Goal: Transaction & Acquisition: Obtain resource

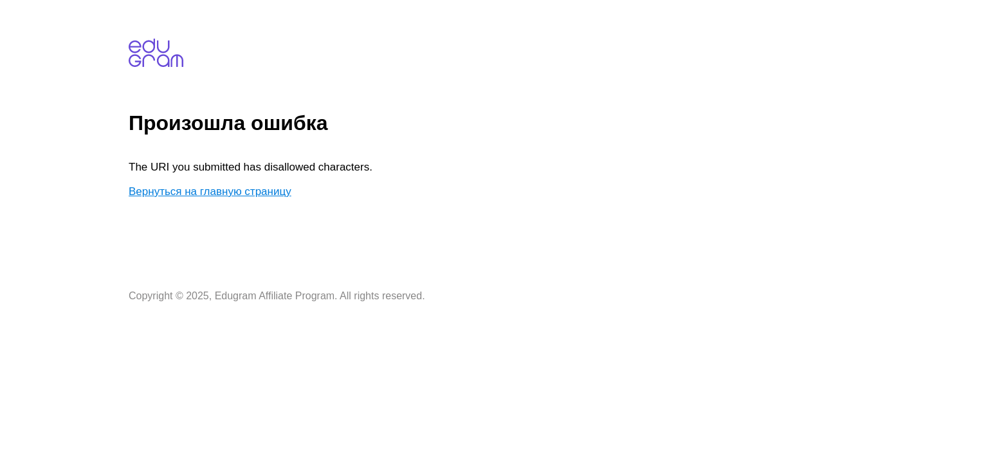
click at [247, 185] on link "Вернуться на главную страницу" at bounding box center [210, 191] width 163 height 12
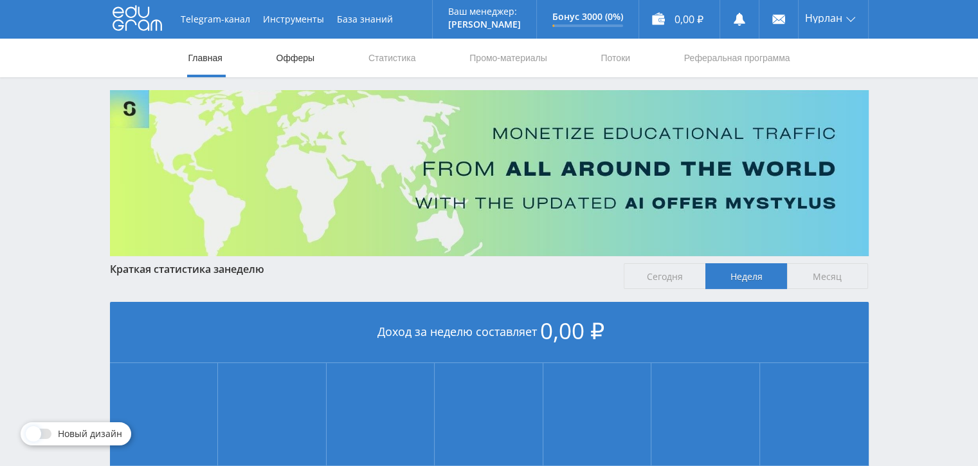
click at [300, 63] on link "Офферы" at bounding box center [295, 58] width 41 height 39
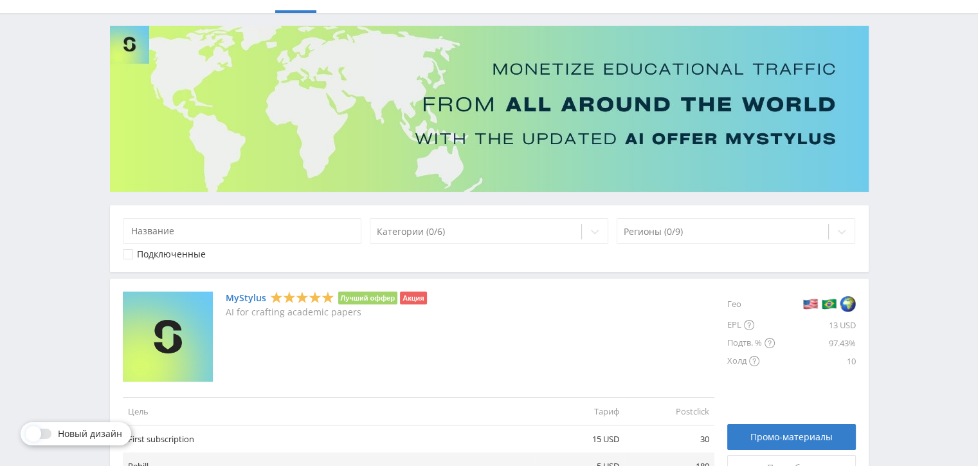
scroll to position [193, 0]
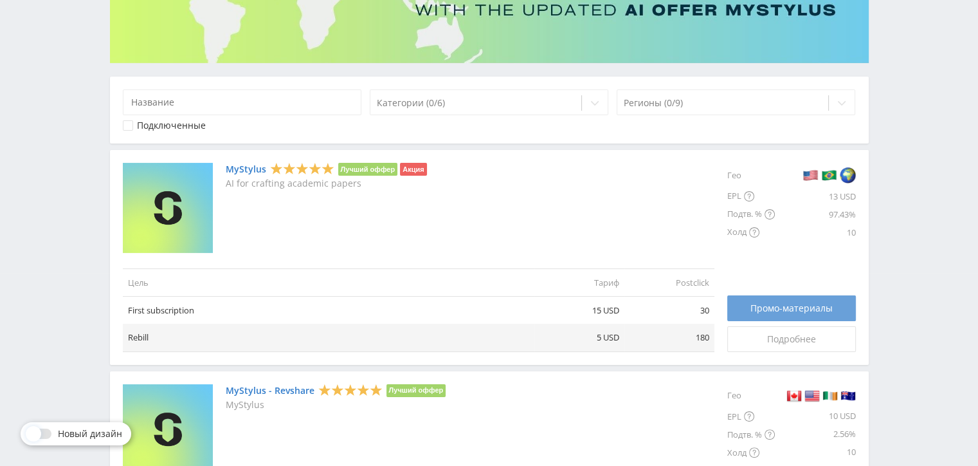
click at [767, 304] on span "Промо-материалы" at bounding box center [792, 308] width 82 height 10
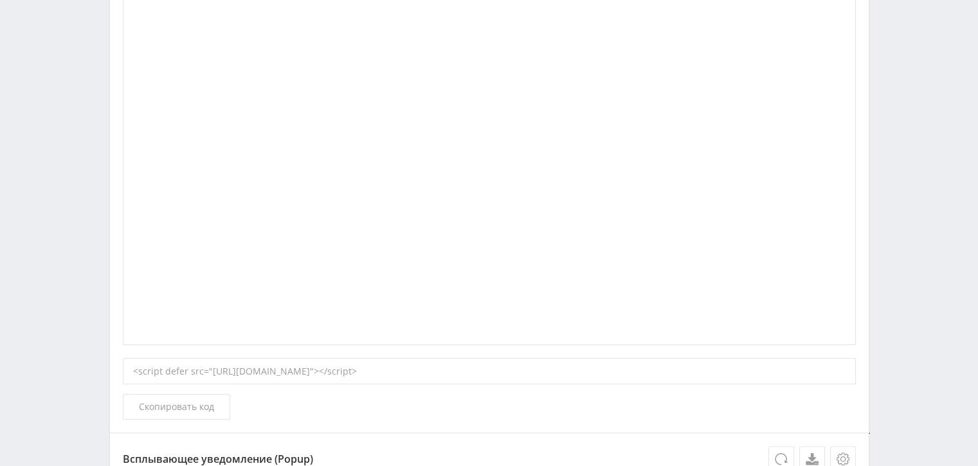
scroll to position [1415, 0]
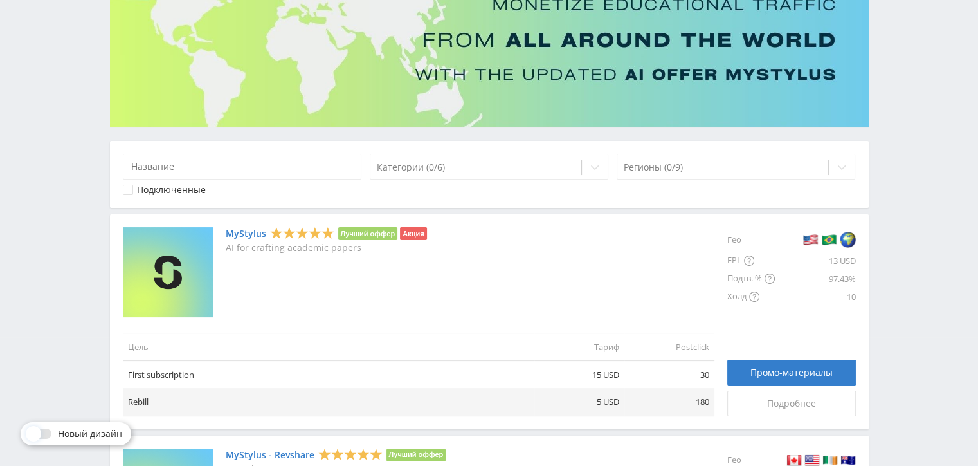
scroll to position [322, 0]
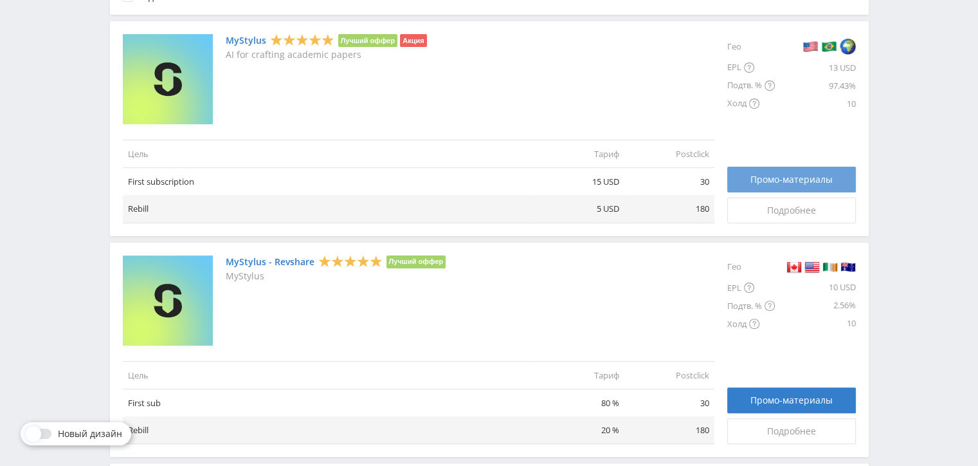
click at [739, 171] on link "Промо-материалы" at bounding box center [791, 180] width 129 height 26
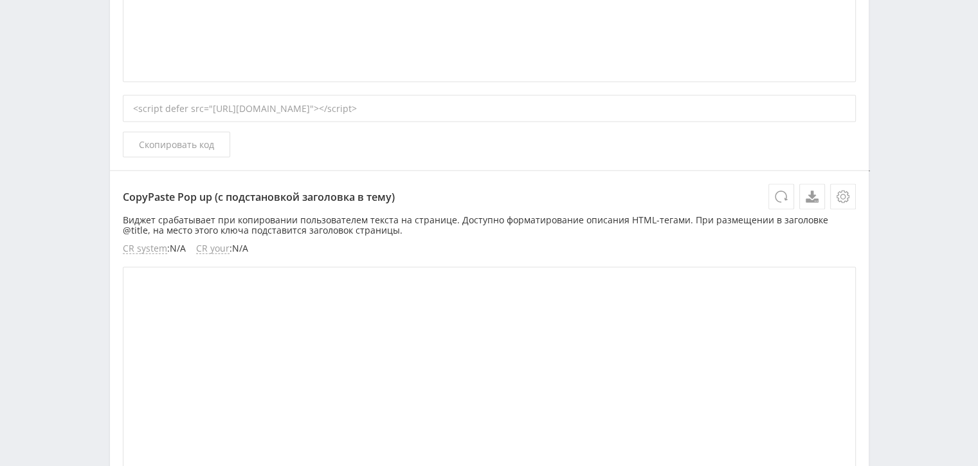
scroll to position [2690, 0]
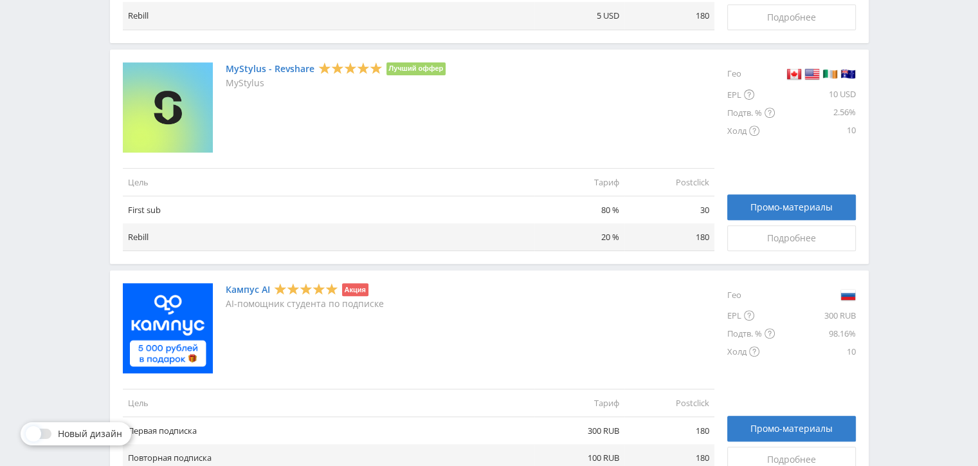
scroll to position [322, 0]
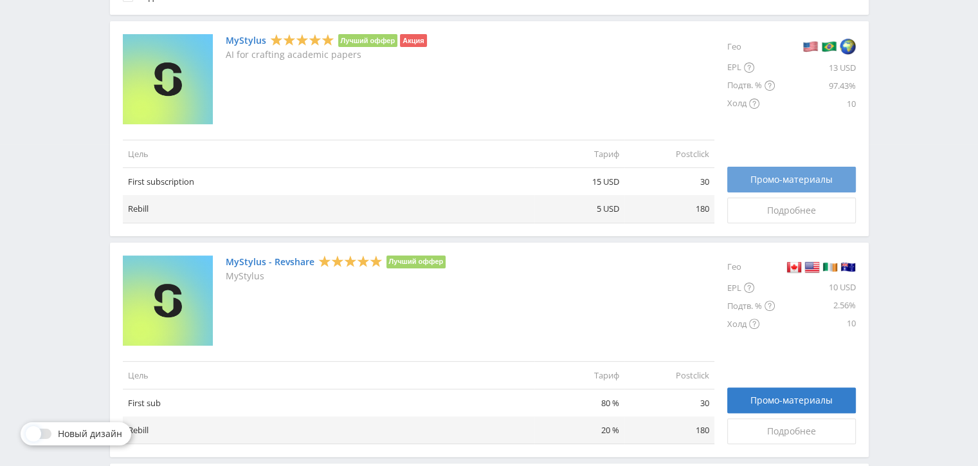
click at [795, 178] on span "Промо-материалы" at bounding box center [792, 179] width 82 height 10
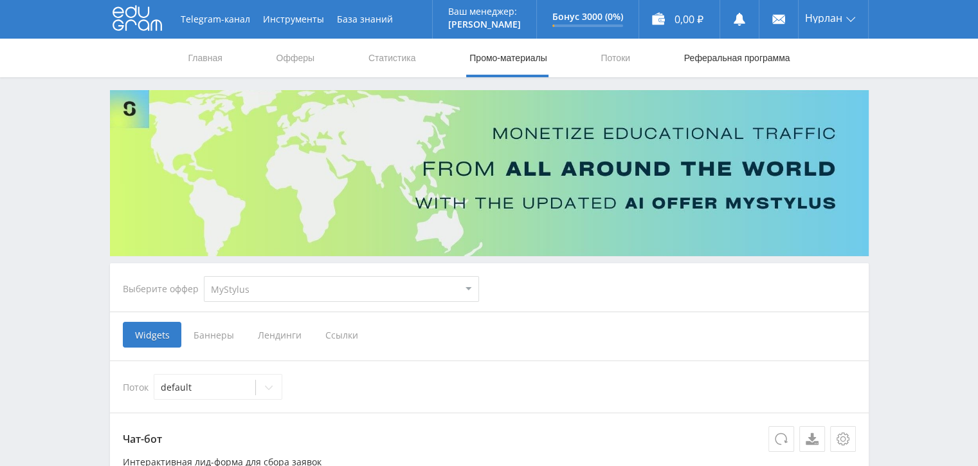
click at [718, 65] on link "Реферальная программа" at bounding box center [737, 58] width 109 height 39
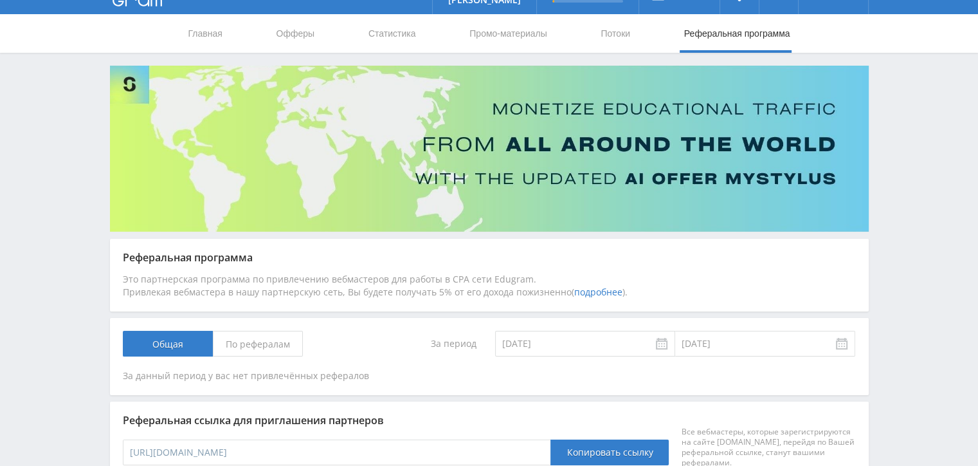
scroll to position [153, 0]
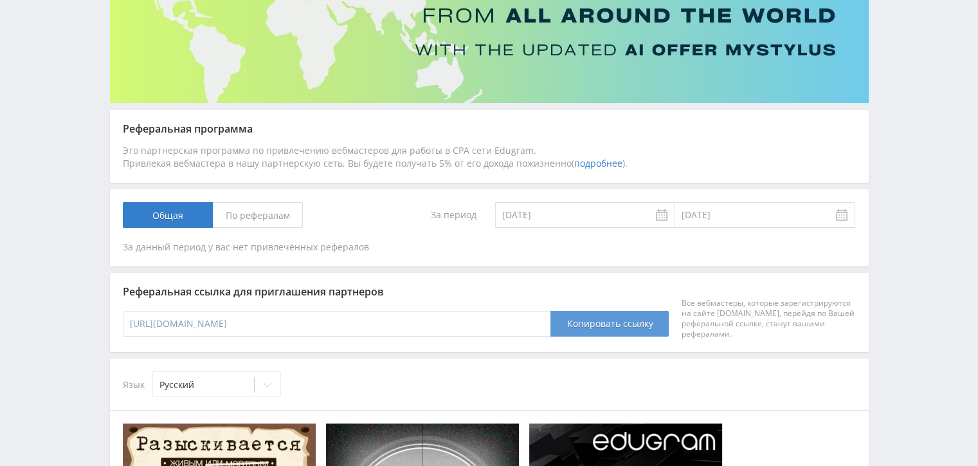
click at [594, 318] on button "Копировать ссылку" at bounding box center [610, 324] width 118 height 26
click at [594, 322] on button "Копировать ссылку" at bounding box center [610, 324] width 118 height 26
